Goal: Find specific page/section: Find specific page/section

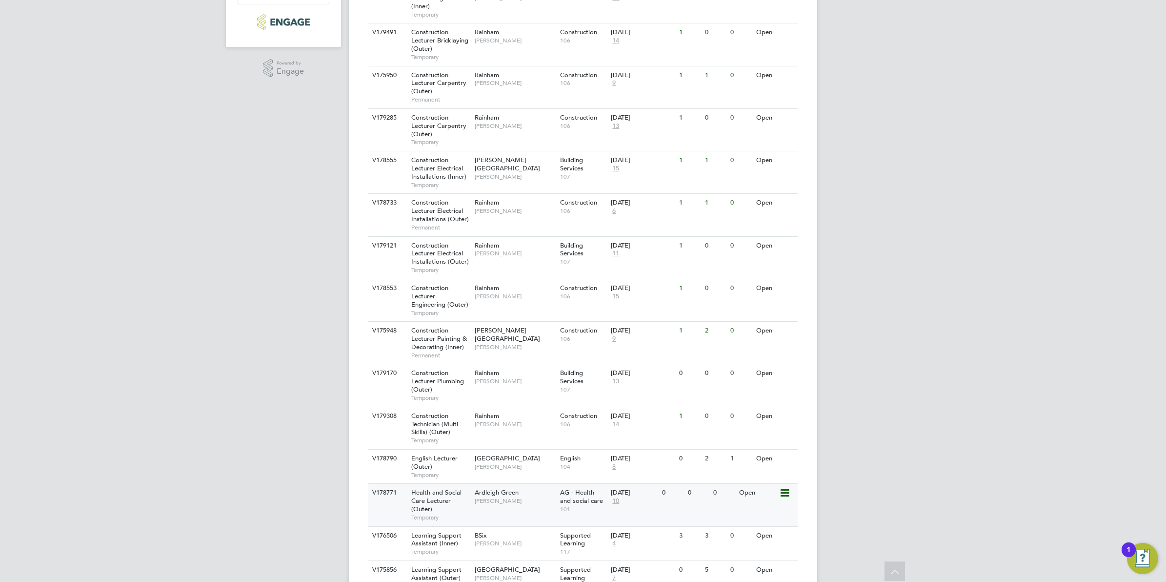
scroll to position [305, 0]
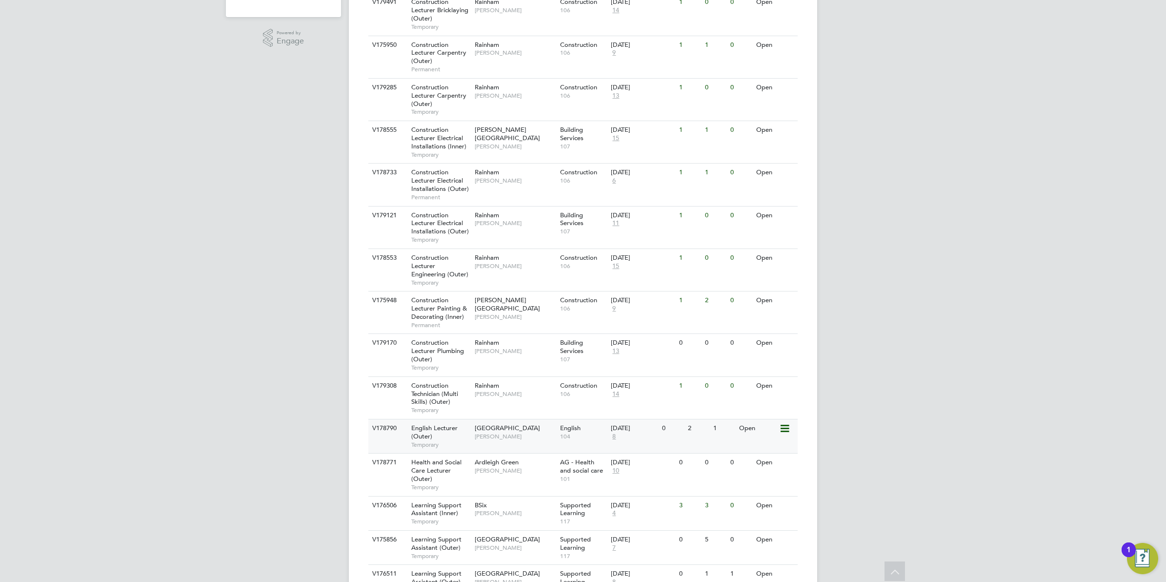
click at [500, 438] on span "Daria Gregory" at bounding box center [515, 436] width 81 height 8
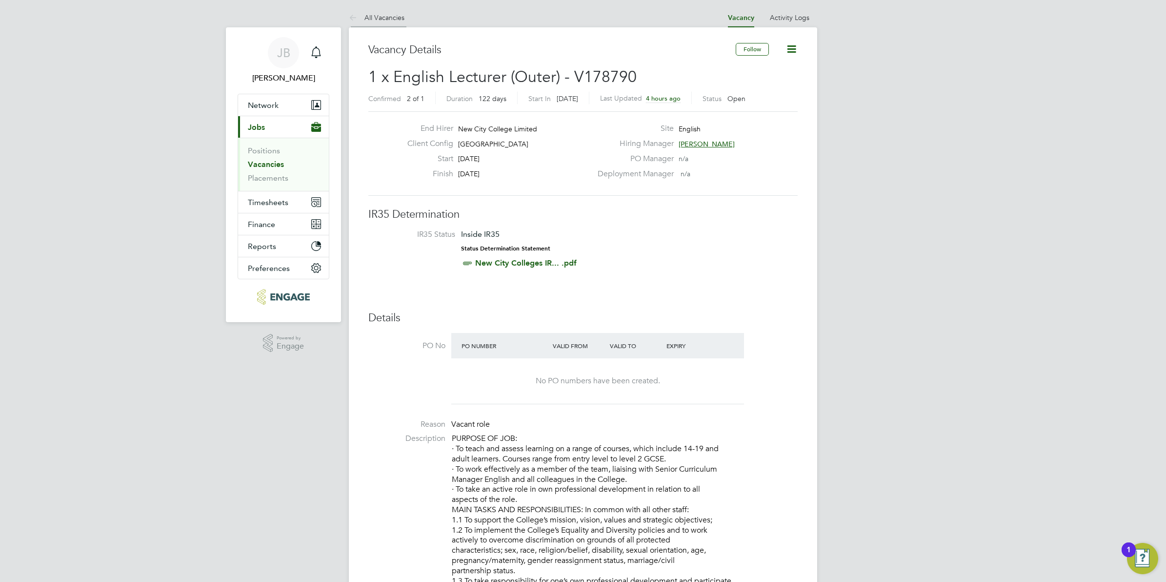
click at [354, 18] on icon at bounding box center [355, 18] width 12 height 12
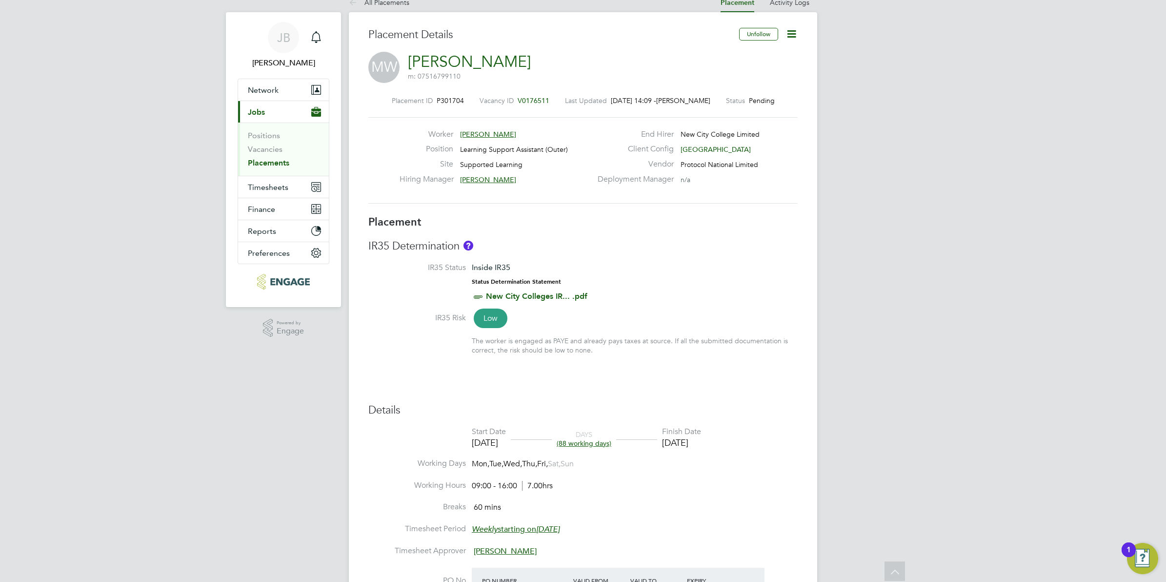
scroll to position [3, 0]
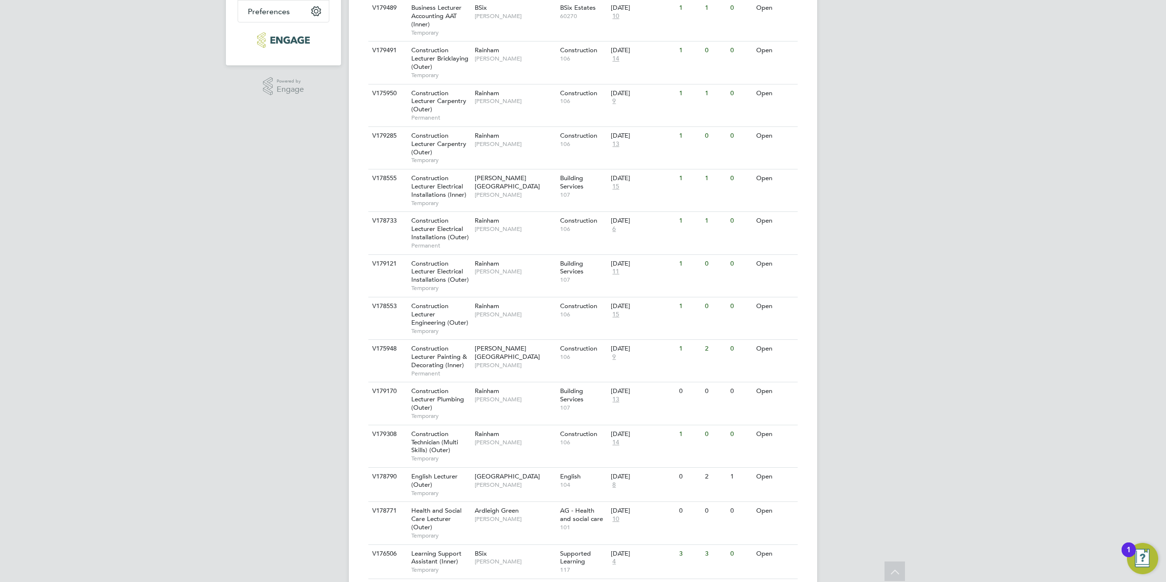
scroll to position [78, 0]
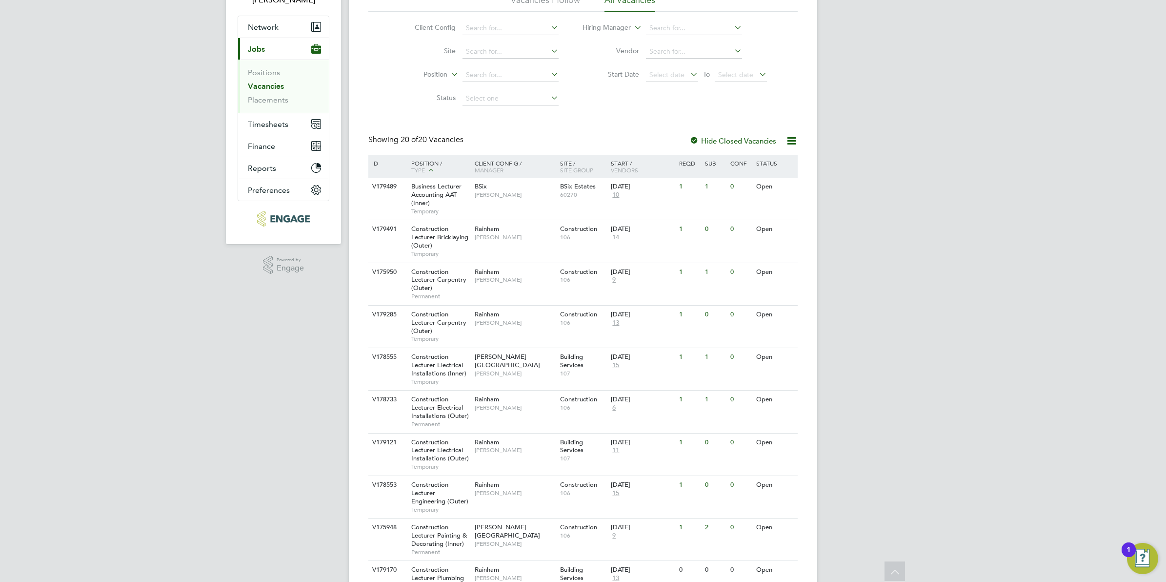
drag, startPoint x: 873, startPoint y: 234, endPoint x: 867, endPoint y: 231, distance: 7.6
click at [869, 233] on div "[PERSON_NAME] Notifications Applications: Network Team Members Businesses Sites…" at bounding box center [583, 464] width 1166 height 1085
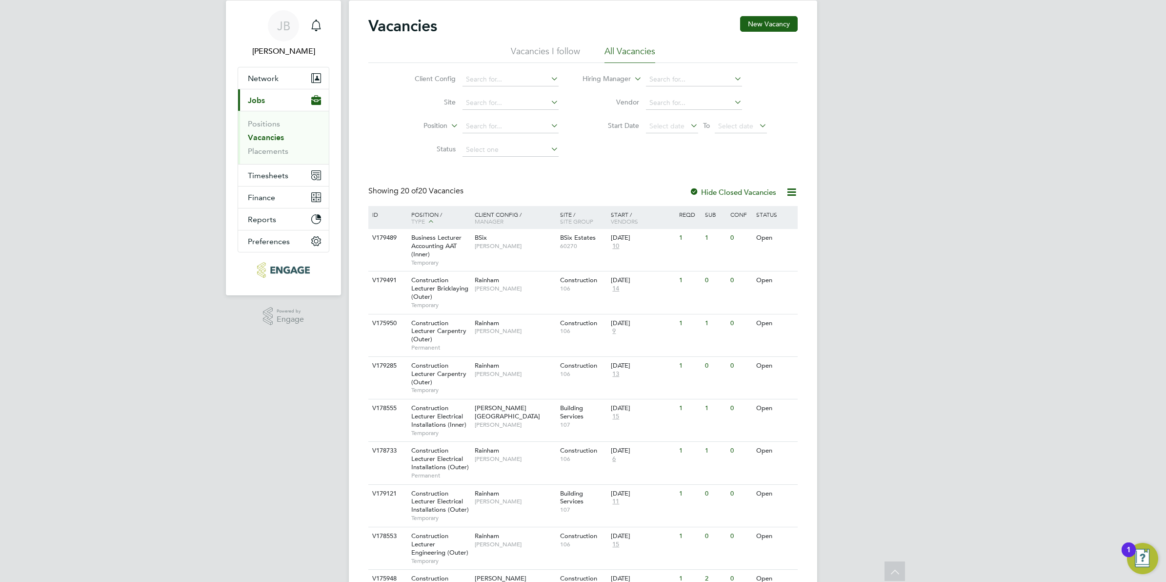
scroll to position [0, 0]
